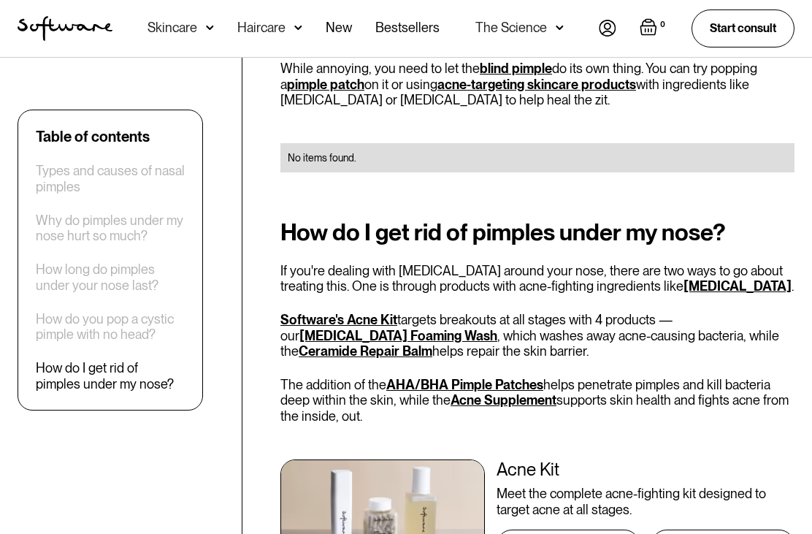
scroll to position [2130, 0]
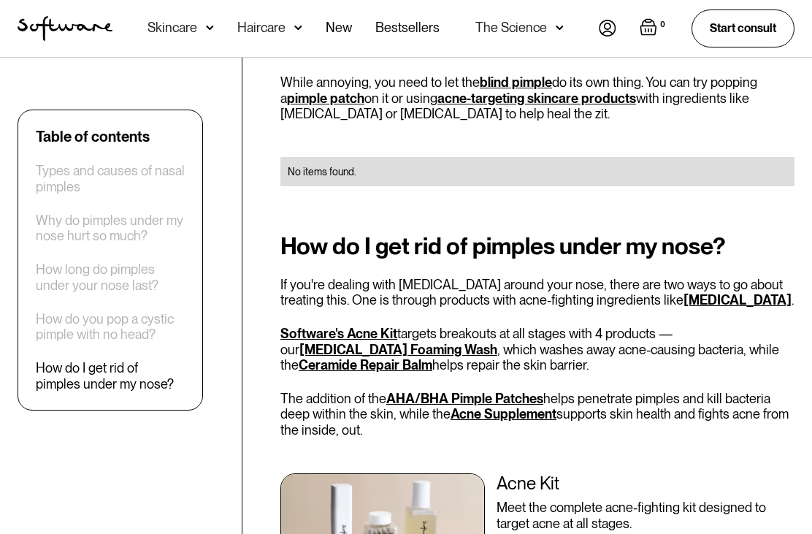
click at [192, 35] on div "Skincare" at bounding box center [172, 27] width 50 height 15
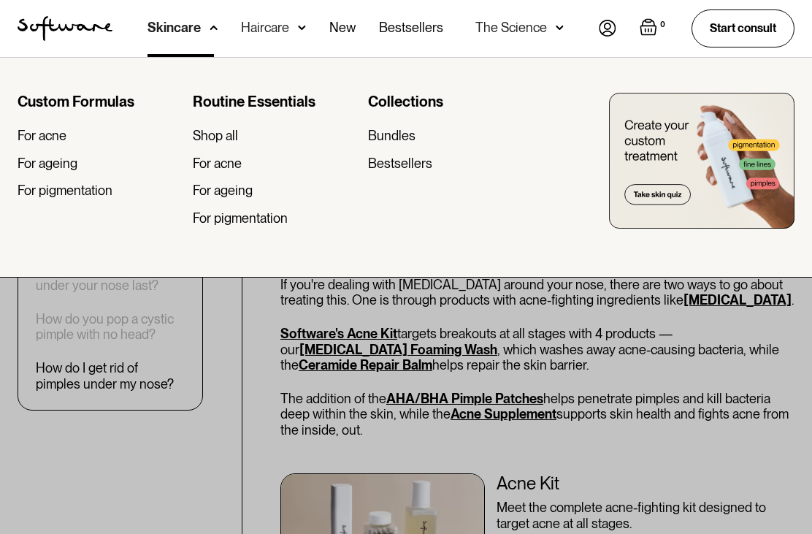
click at [39, 142] on div "For acne" at bounding box center [42, 136] width 49 height 16
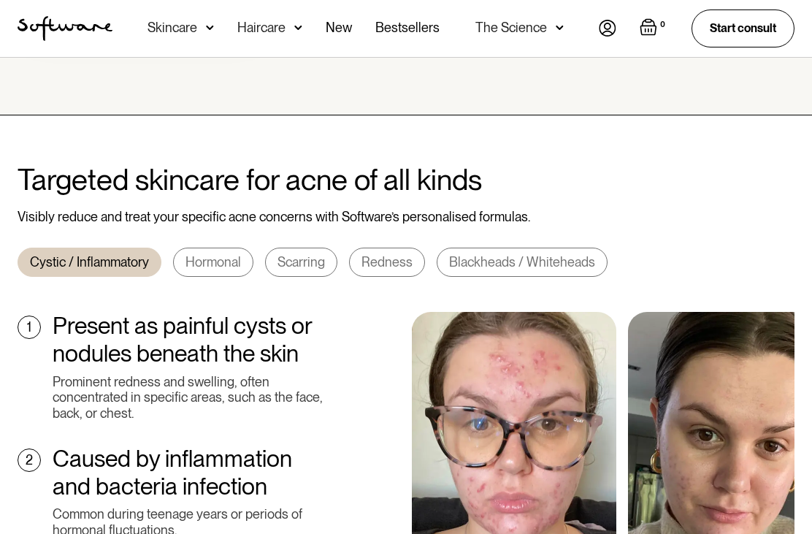
scroll to position [434, 0]
click at [217, 255] on div "Hormonal" at bounding box center [212, 263] width 55 height 16
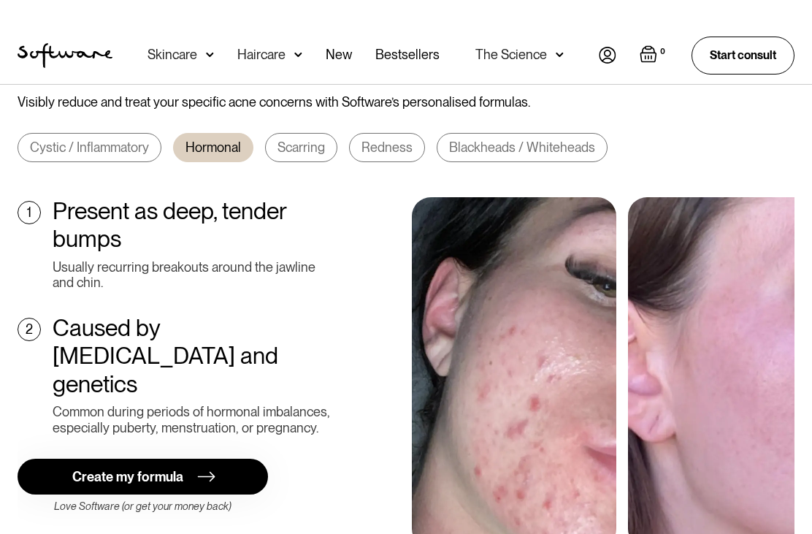
scroll to position [478, 0]
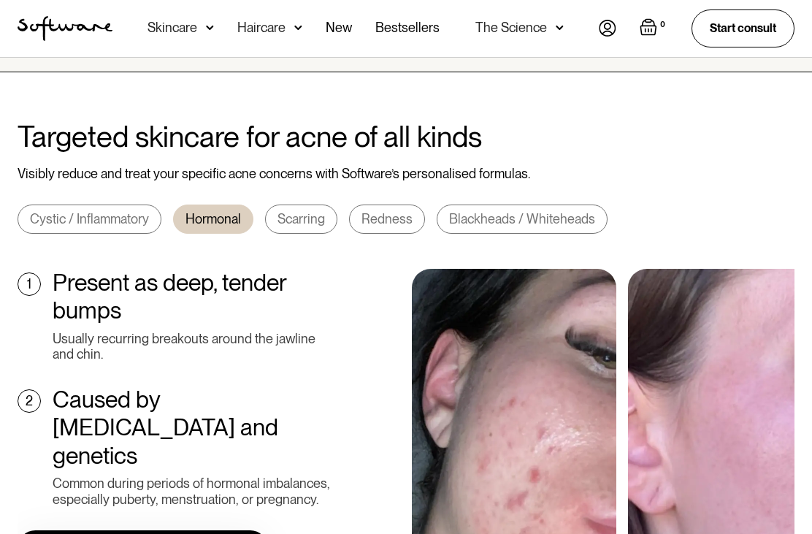
click at [380, 211] on div "Redness" at bounding box center [386, 219] width 51 height 16
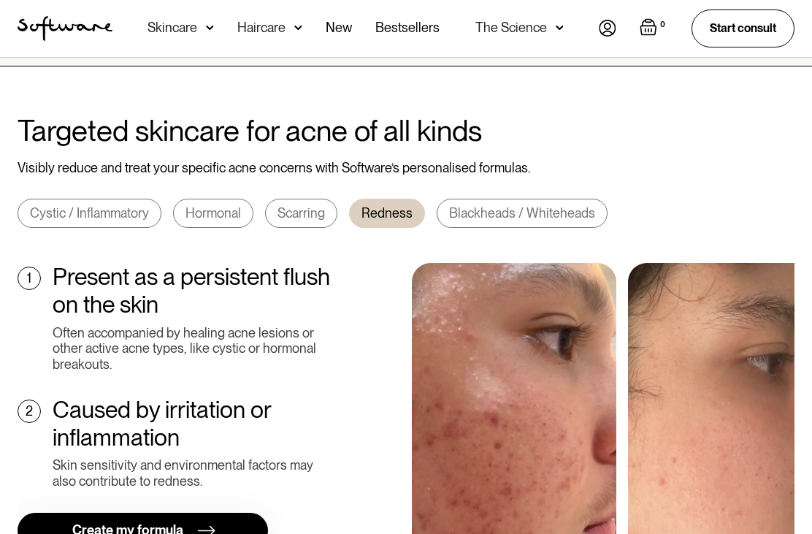
scroll to position [487, 0]
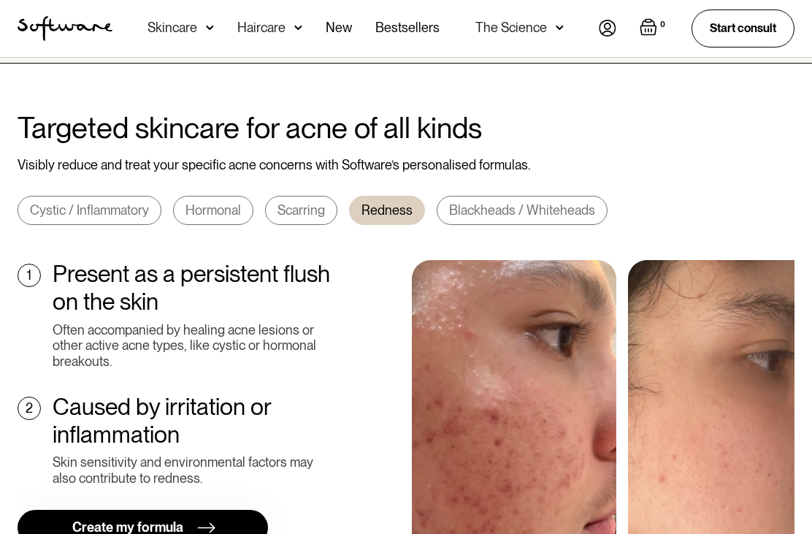
click at [544, 202] on div "Blackheads / Whiteheads" at bounding box center [522, 210] width 146 height 16
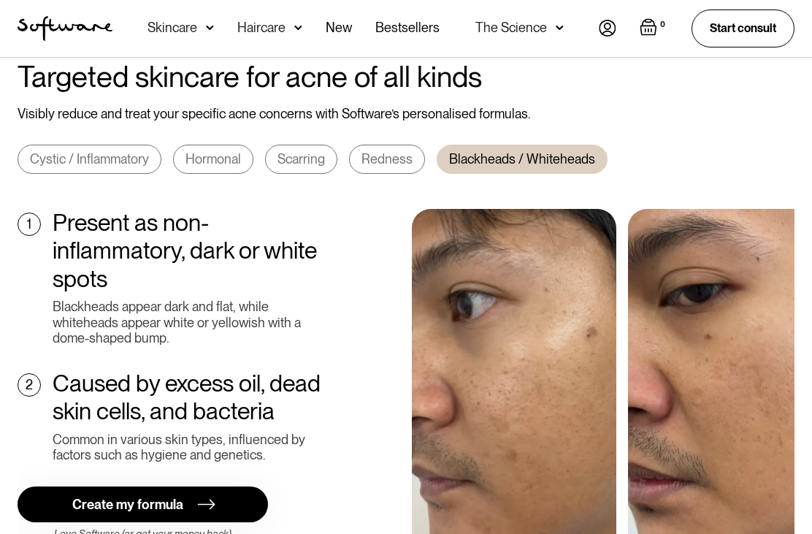
scroll to position [537, 0]
click at [191, 496] on img at bounding box center [200, 505] width 30 height 18
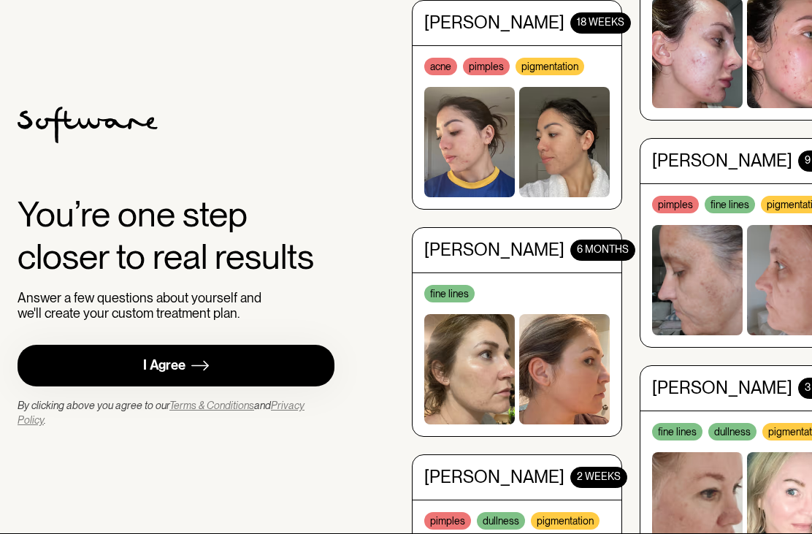
click at [236, 386] on link "I Agree" at bounding box center [176, 366] width 317 height 42
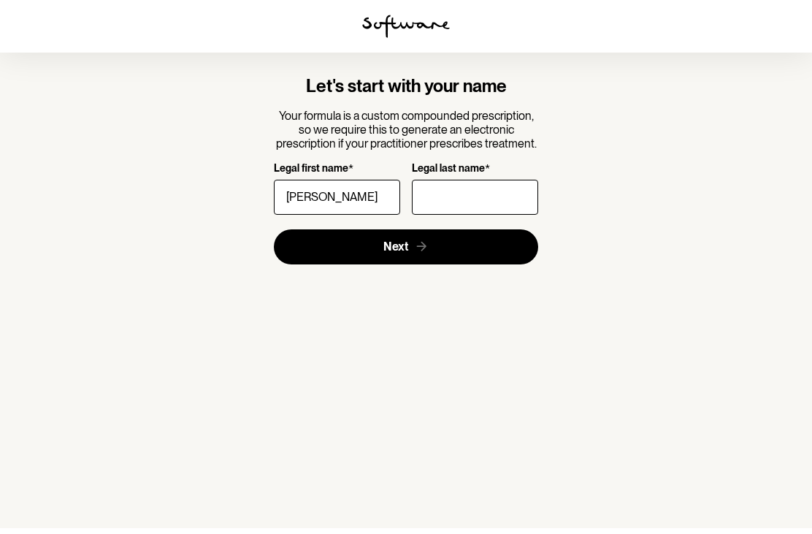
type input "Sarah"
click at [483, 199] on input "Legal last name *" at bounding box center [475, 202] width 126 height 35
type input "C"
click at [488, 239] on button "Next" at bounding box center [406, 252] width 265 height 35
